Goal: Complete application form

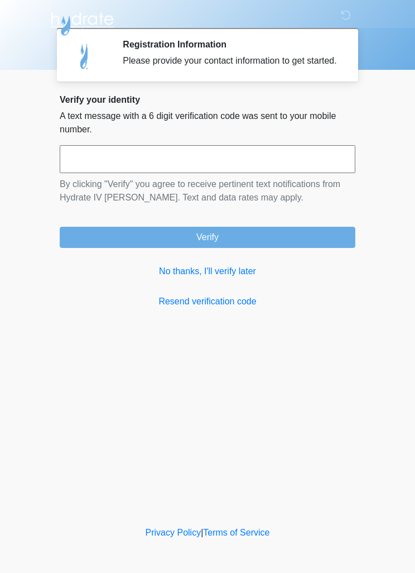
click at [227, 278] on link "No thanks, I'll verify later" at bounding box center [208, 271] width 296 height 13
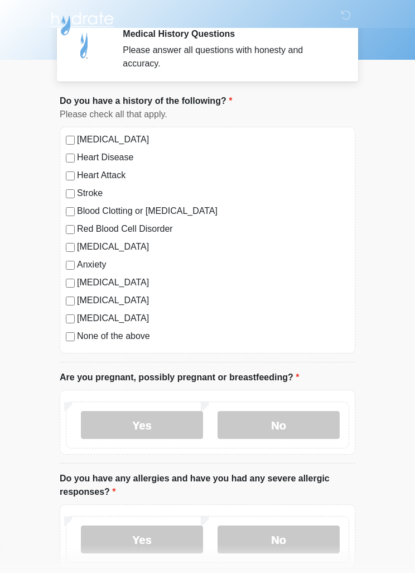
scroll to position [10, 0]
click at [290, 415] on label "No" at bounding box center [279, 425] width 122 height 28
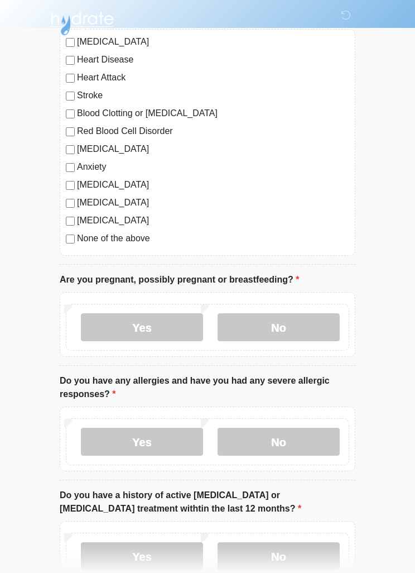
scroll to position [108, 0]
click at [280, 439] on label "No" at bounding box center [279, 442] width 122 height 28
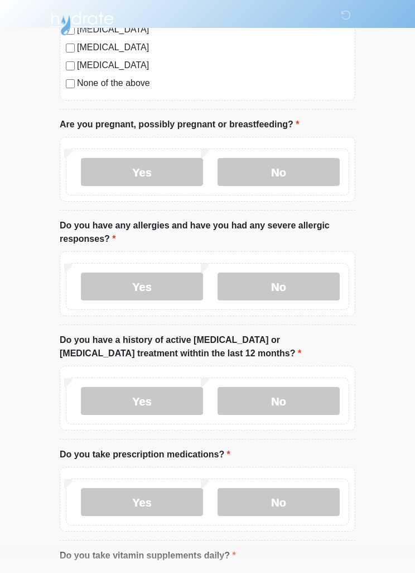
scroll to position [263, 0]
click at [291, 395] on label "No" at bounding box center [279, 401] width 122 height 28
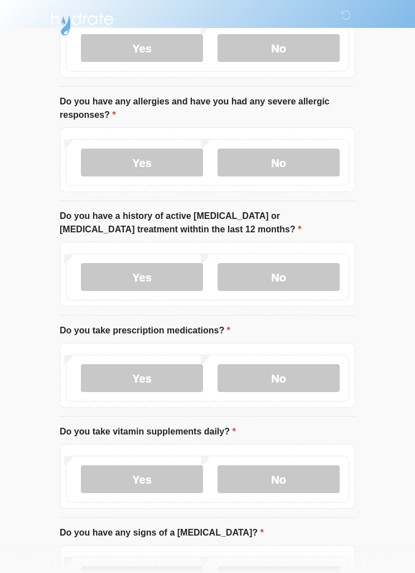
scroll to position [390, 0]
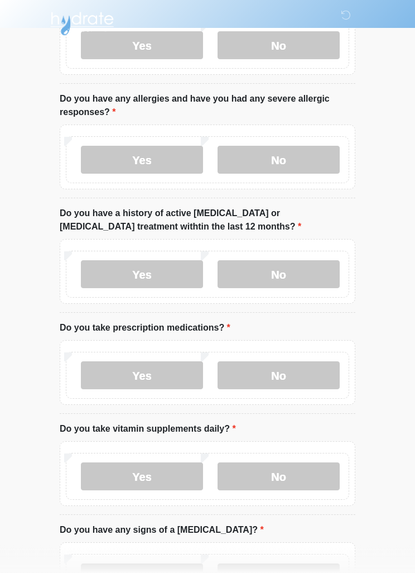
click at [300, 373] on label "No" at bounding box center [279, 376] width 122 height 28
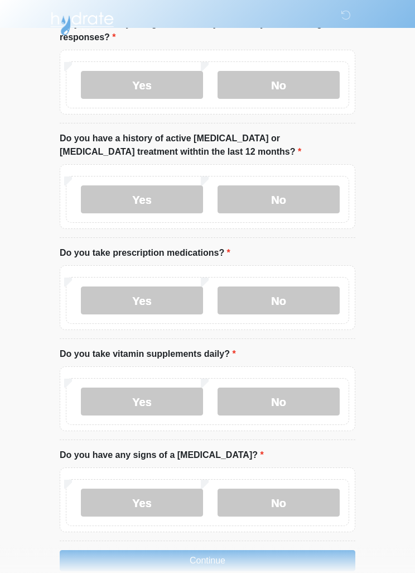
scroll to position [486, 0]
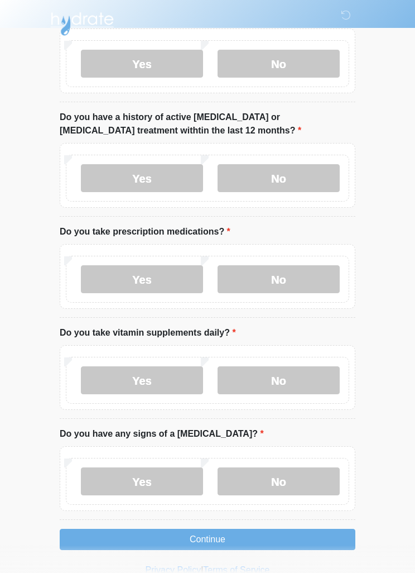
click at [142, 378] on label "Yes" at bounding box center [142, 380] width 122 height 28
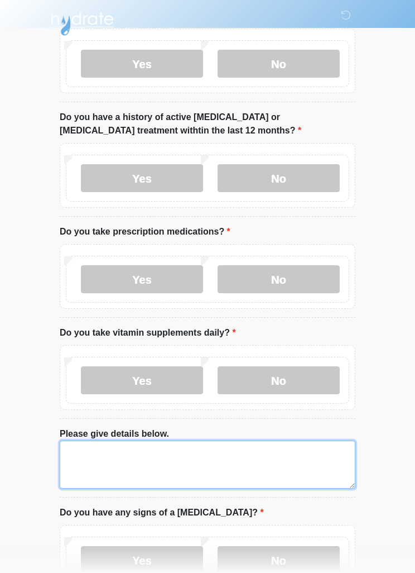
click at [114, 461] on textarea "Please give details below." at bounding box center [208, 464] width 296 height 48
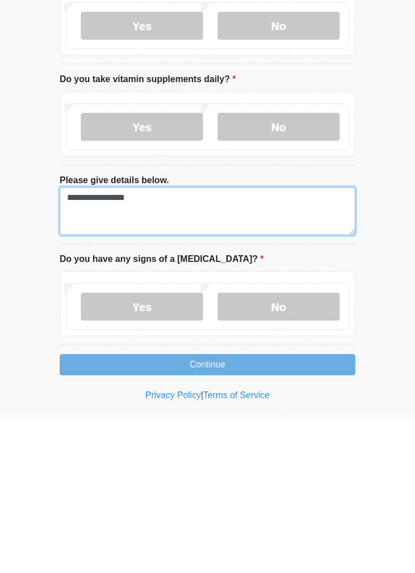
type textarea "**********"
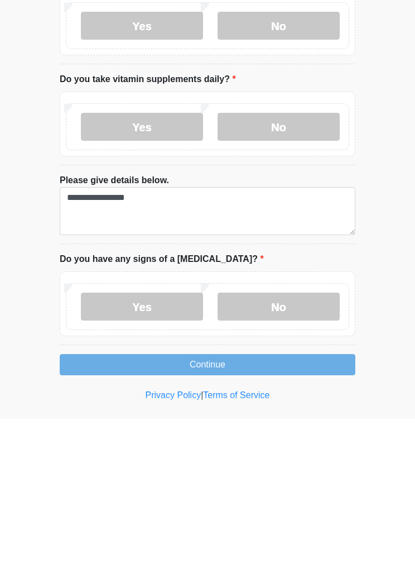
click at [285, 447] on label "No" at bounding box center [279, 461] width 122 height 28
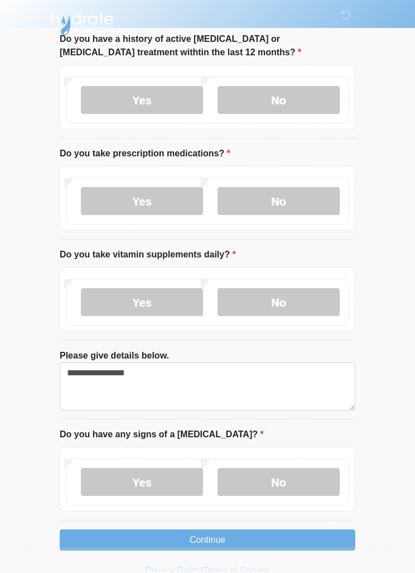
click at [228, 534] on button "Continue" at bounding box center [208, 539] width 296 height 21
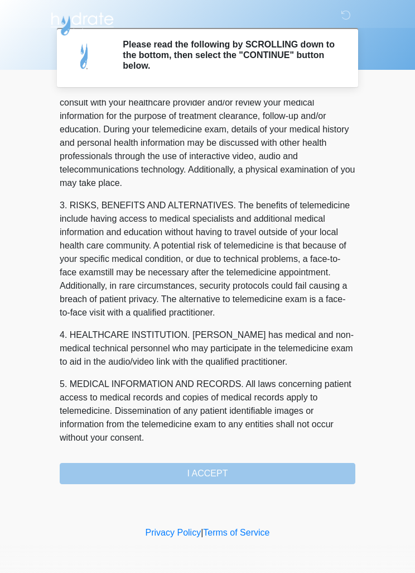
scroll to position [84, 0]
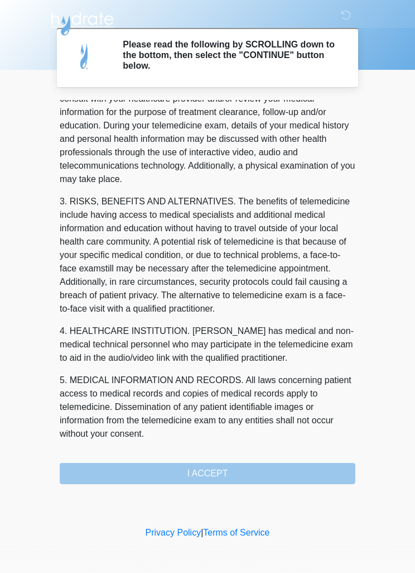
click at [234, 470] on div "1. PURPOSE. The purpose of this form is to obtain your consent for a telemedici…" at bounding box center [208, 292] width 296 height 384
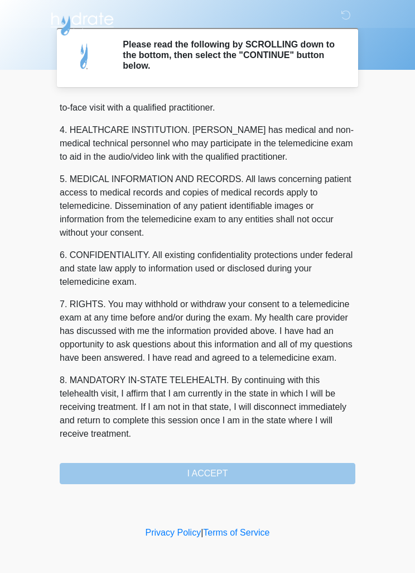
scroll to position [311, 0]
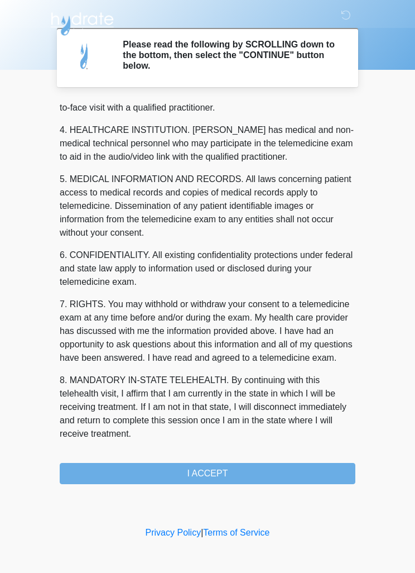
click at [215, 480] on button "I ACCEPT" at bounding box center [208, 473] width 296 height 21
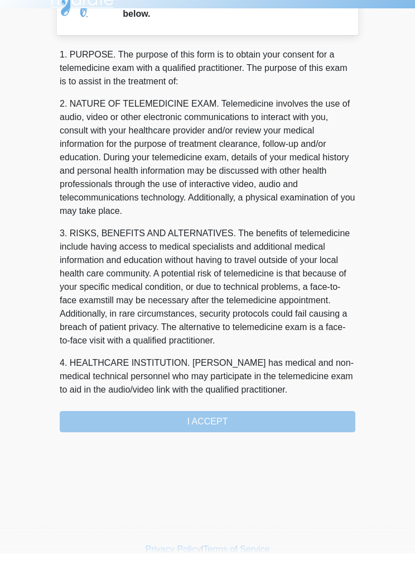
scroll to position [0, 0]
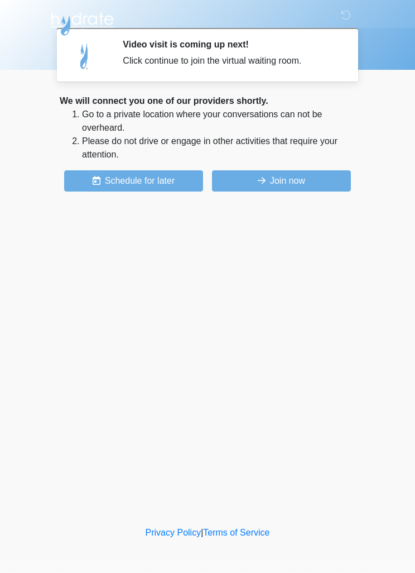
click at [293, 180] on button "Join now" at bounding box center [281, 180] width 139 height 21
